Goal: Information Seeking & Learning: Learn about a topic

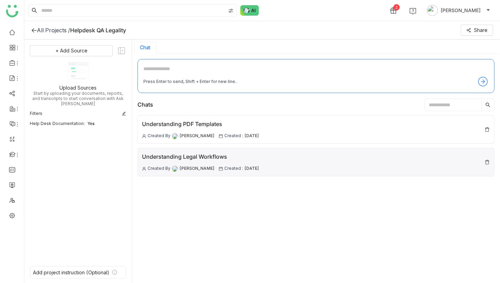
click at [189, 168] on span "[PERSON_NAME]" at bounding box center [197, 168] width 35 height 7
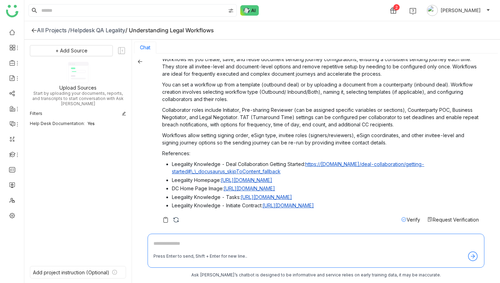
scroll to position [657, 0]
click at [50, 28] on div "All Projects /" at bounding box center [53, 30] width 33 height 7
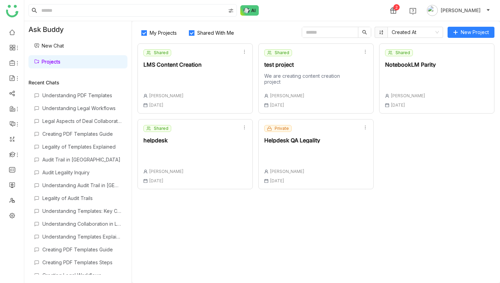
click at [301, 148] on div "Private Helpdesk QA Legality Vikash Prasad 09 Oct , 2025" at bounding box center [292, 154] width 56 height 58
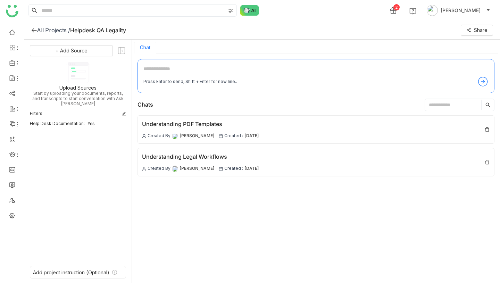
click at [53, 30] on div "All Projects /" at bounding box center [53, 30] width 33 height 7
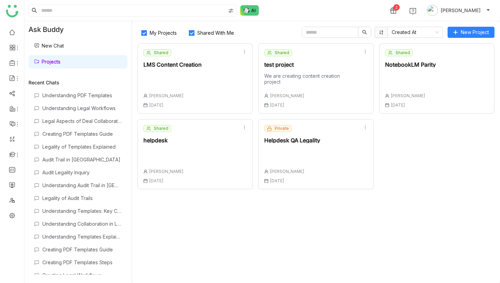
click at [287, 159] on div at bounding box center [292, 156] width 56 height 15
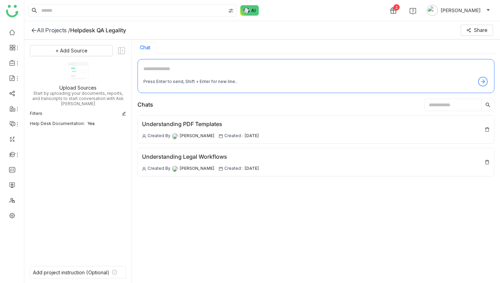
click at [156, 72] on textarea at bounding box center [315, 70] width 345 height 11
click at [53, 29] on div "All Projects /" at bounding box center [53, 30] width 33 height 7
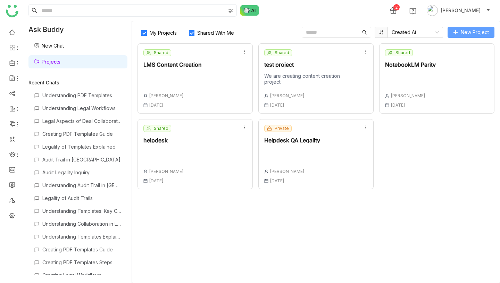
click at [470, 35] on span "New Project" at bounding box center [475, 32] width 28 height 8
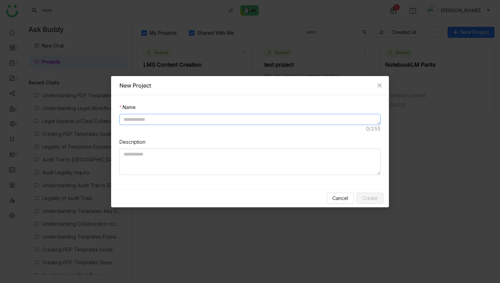
click at [228, 123] on textarea at bounding box center [250, 119] width 261 height 11
type textarea "**********"
click at [375, 197] on span "Create" at bounding box center [370, 199] width 16 height 8
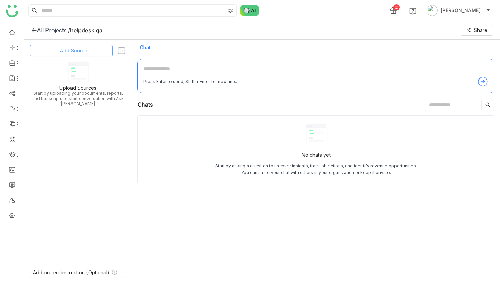
click at [97, 48] on button "+ Add Source" at bounding box center [71, 50] width 83 height 11
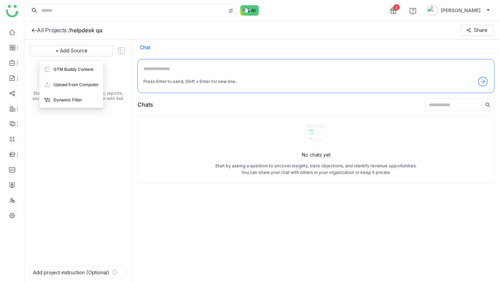
click at [75, 100] on span "Dynamic Filter" at bounding box center [68, 100] width 29 height 6
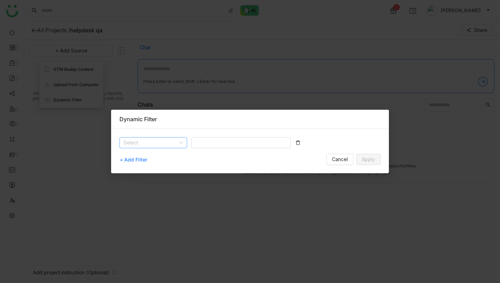
click at [160, 142] on input at bounding box center [151, 143] width 55 height 10
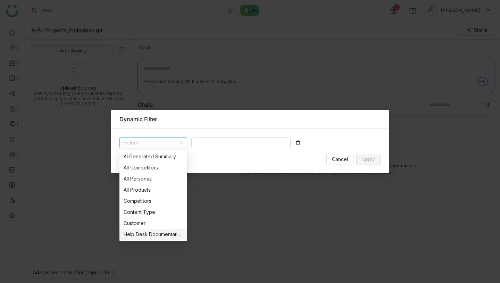
click at [145, 236] on div "Help Desk Documentation" at bounding box center [153, 235] width 59 height 8
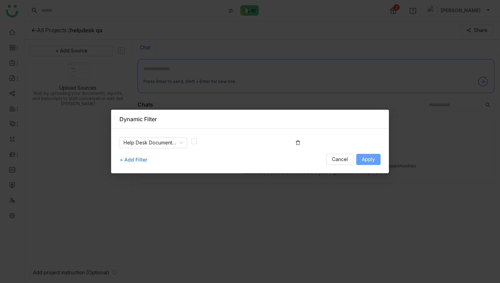
click at [366, 157] on span "Apply" at bounding box center [368, 160] width 13 height 8
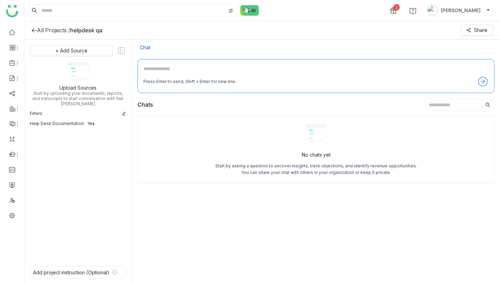
click at [178, 68] on textarea at bounding box center [315, 70] width 345 height 11
type textarea "**********"
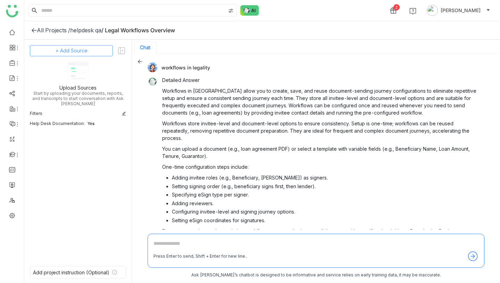
click at [81, 49] on span "+ Add Source" at bounding box center [72, 51] width 32 height 8
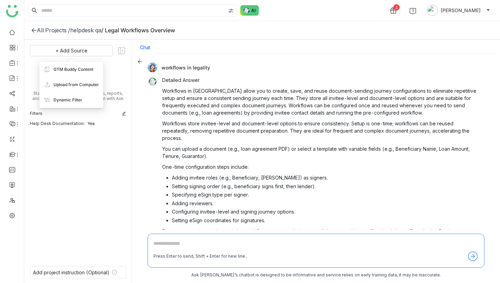
click at [211, 128] on p "Workflows store invitee-level and document-level options to ensure consistency.…" at bounding box center [320, 131] width 317 height 22
click at [85, 30] on div "helpdesk qa" at bounding box center [85, 30] width 31 height 7
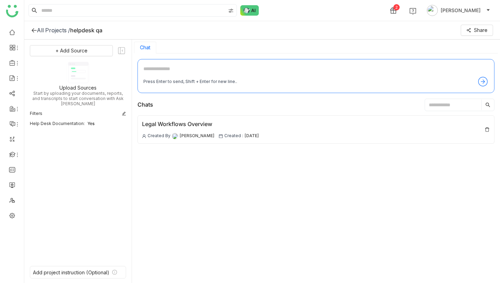
click at [47, 30] on div "All Projects /" at bounding box center [53, 30] width 33 height 7
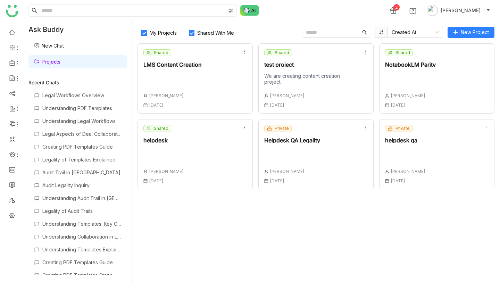
click at [294, 164] on div "Private Helpdesk QA Legality Vikash Prasad 09 Oct , 2025" at bounding box center [292, 154] width 56 height 58
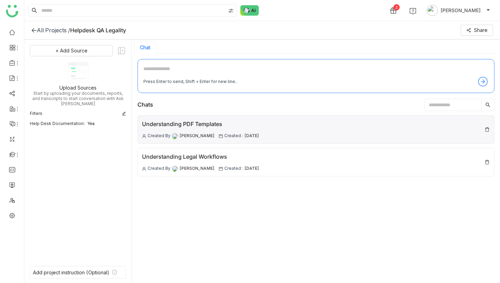
click at [174, 123] on div "Understanding PDF Templates" at bounding box center [200, 124] width 117 height 9
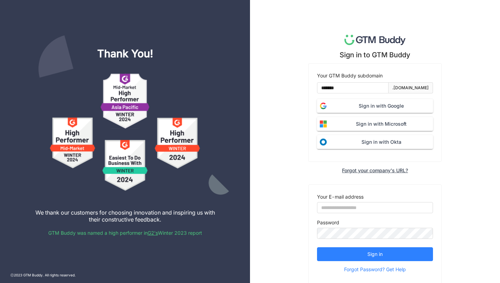
click at [402, 105] on span "Sign in with Google" at bounding box center [382, 106] width 104 height 8
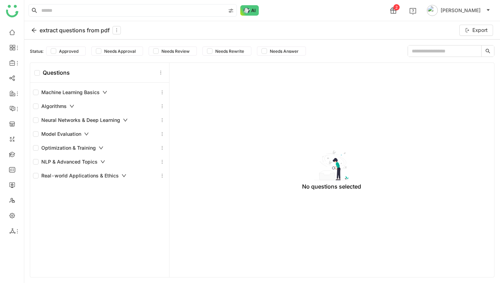
click at [88, 96] on div "Machine Learning Basics" at bounding box center [70, 93] width 74 height 8
click at [88, 93] on div "Machine Learning Basics" at bounding box center [70, 93] width 74 height 8
click at [53, 29] on div "extract questions from pdf" at bounding box center [76, 30] width 90 height 8
click at [76, 31] on div "extract questions from pdf" at bounding box center [76, 30] width 90 height 8
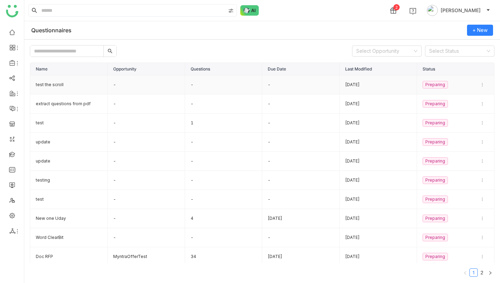
click at [85, 83] on td "test the scroll" at bounding box center [68, 84] width 77 height 19
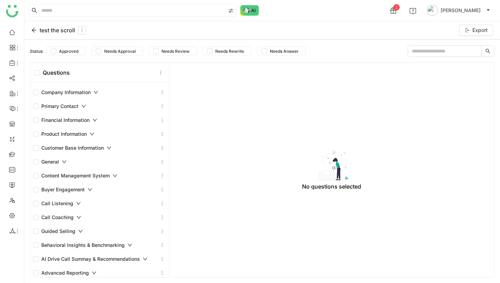
click at [77, 91] on div "Company Information" at bounding box center [65, 93] width 65 height 8
click at [42, 31] on div "test the scroll" at bounding box center [58, 30] width 55 height 8
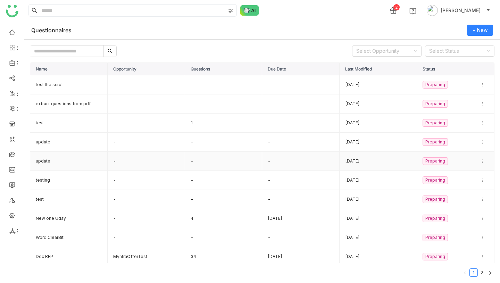
click at [64, 158] on td "update" at bounding box center [68, 161] width 77 height 19
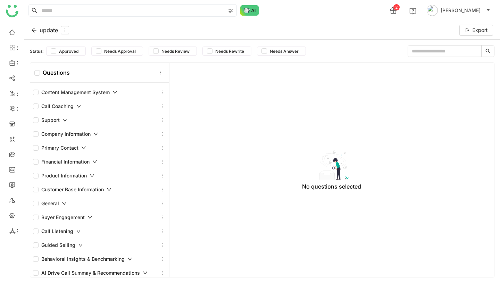
click at [81, 98] on div "Content Management System" at bounding box center [99, 92] width 139 height 14
click at [45, 29] on div "update" at bounding box center [50, 30] width 38 height 8
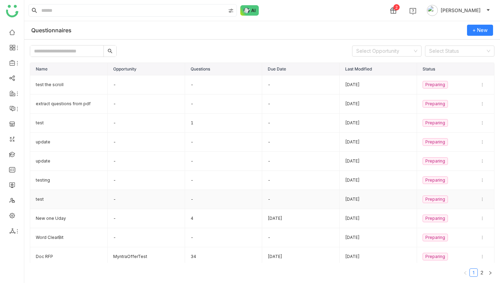
click at [72, 198] on td "test" at bounding box center [68, 199] width 77 height 19
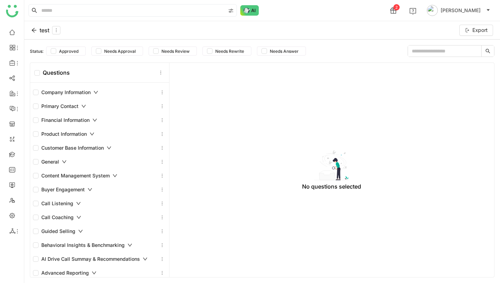
click at [39, 31] on div "test" at bounding box center [45, 30] width 29 height 8
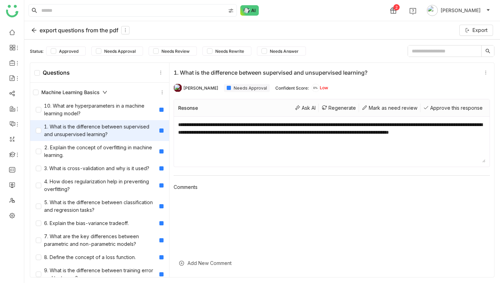
click at [104, 128] on div "1. What is the difference between supervised and unsupervised learning?" at bounding box center [96, 130] width 121 height 15
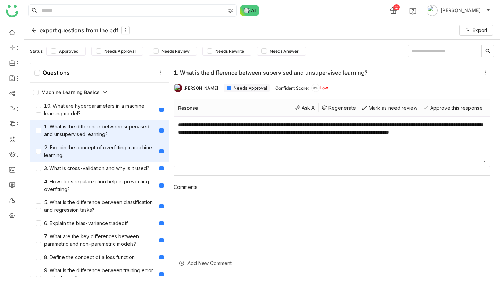
click at [99, 161] on div "2. Explain the concept of overfitting in machine learning." at bounding box center [99, 151] width 139 height 21
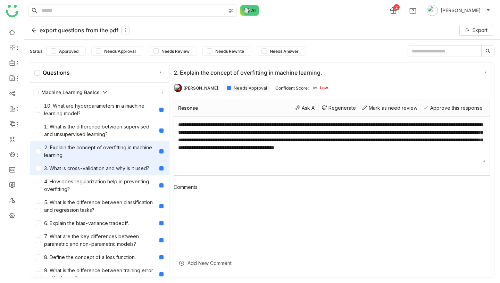
click at [98, 172] on div "3. What is cross-validation and why is it used?" at bounding box center [93, 169] width 114 height 8
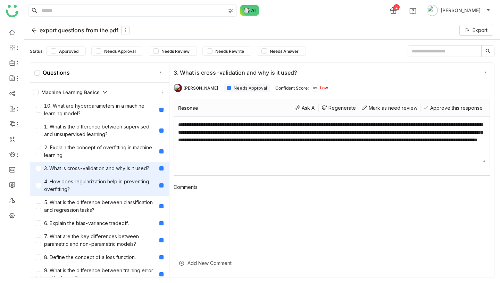
click at [97, 184] on div "4. How does regularization help in preventing overfitting?" at bounding box center [96, 185] width 121 height 15
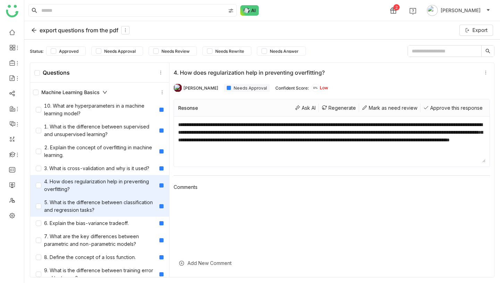
click at [96, 203] on div "5. What is the difference between classification and regression tasks?" at bounding box center [96, 206] width 121 height 15
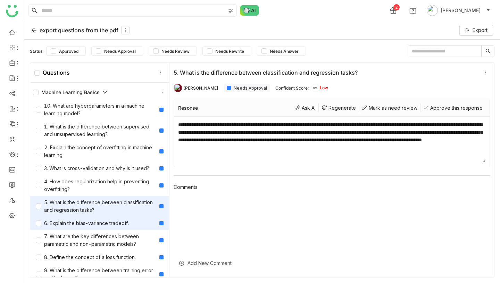
click at [93, 228] on div "6. Explain the bias-variance tradeoff." at bounding box center [99, 223] width 139 height 13
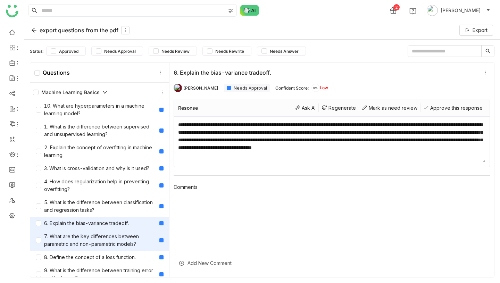
click at [92, 243] on div "7. What are the key differences between parametric and non-parametric models?" at bounding box center [96, 240] width 121 height 15
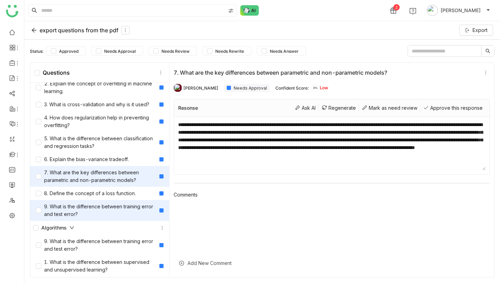
scroll to position [66, 0]
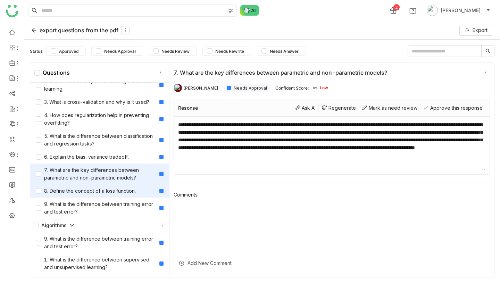
click at [89, 195] on div "8. Define the concept of a loss function." at bounding box center [86, 191] width 100 height 8
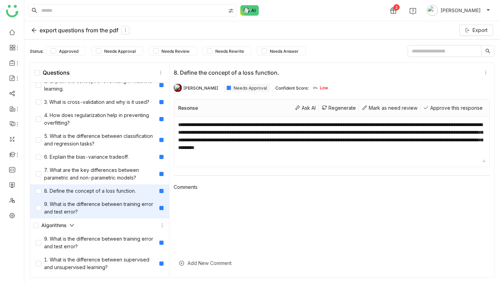
click at [88, 207] on div "9. What is the difference between training error and test error?" at bounding box center [96, 207] width 121 height 15
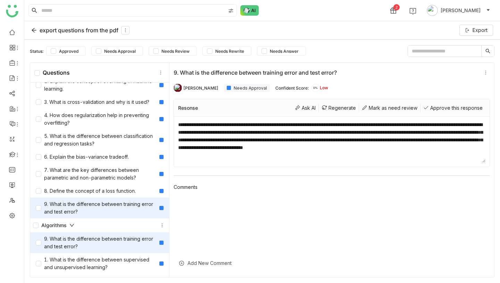
click at [86, 236] on div "9. What is the difference between training error and test error?" at bounding box center [96, 242] width 121 height 15
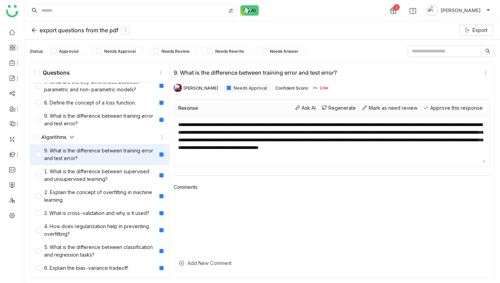
scroll to position [187, 0]
